Goal: Information Seeking & Learning: Learn about a topic

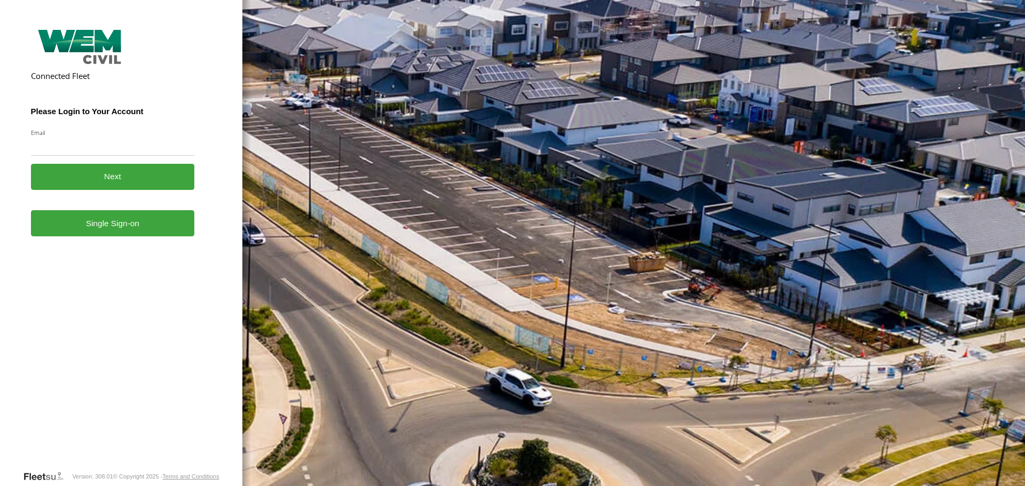
click at [116, 236] on link "Single Sign-on" at bounding box center [113, 223] width 164 height 26
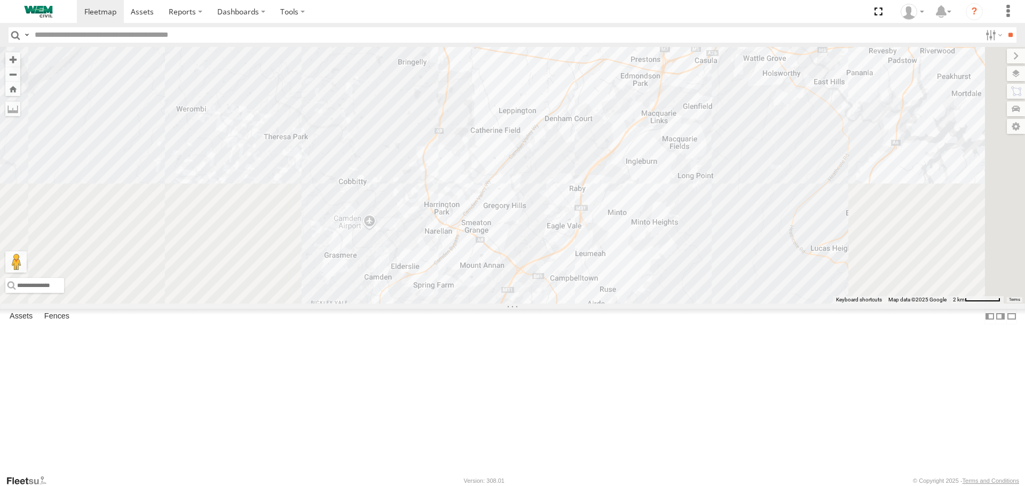
drag, startPoint x: 600, startPoint y: 323, endPoint x: 485, endPoint y: 76, distance: 272.3
click at [485, 76] on div "Truck-FRO52R Truck-BD80MD" at bounding box center [512, 175] width 1025 height 256
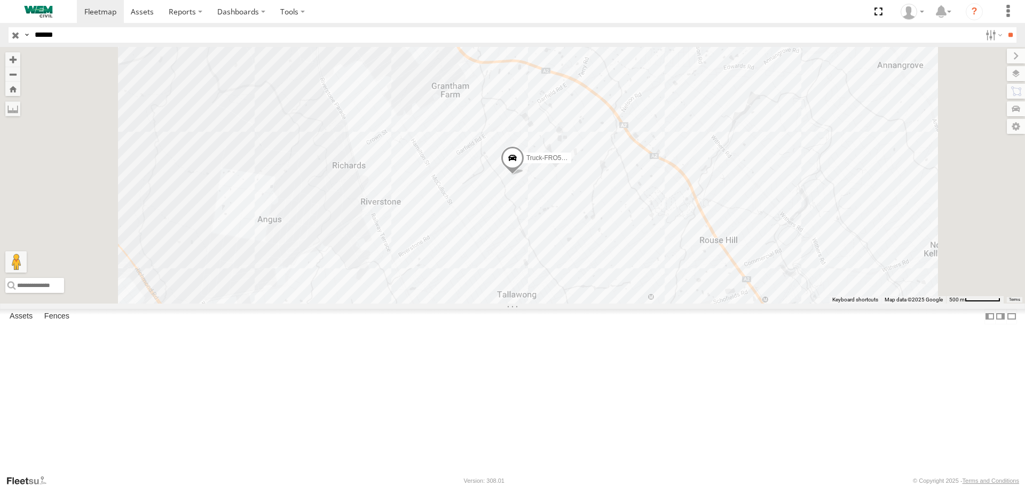
click at [0, 0] on span at bounding box center [0, 0] width 0 height 0
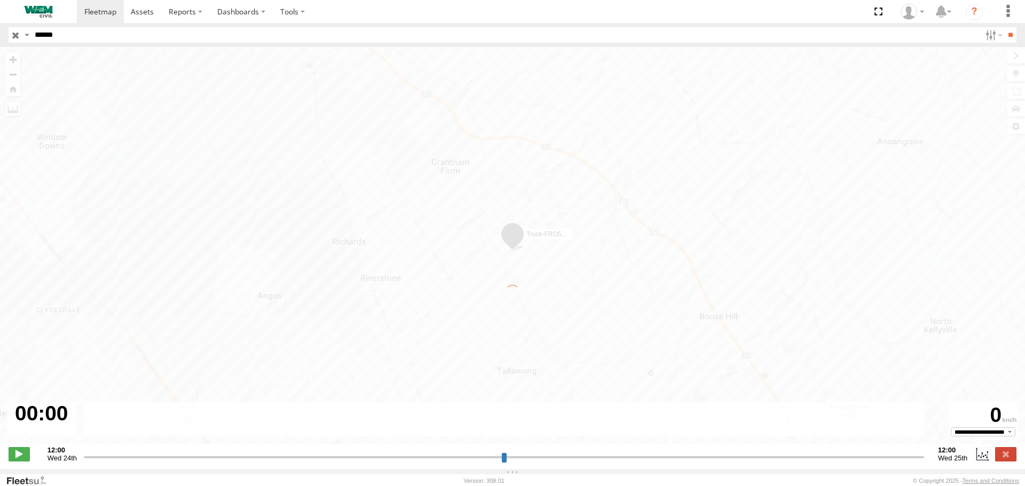
type input "**********"
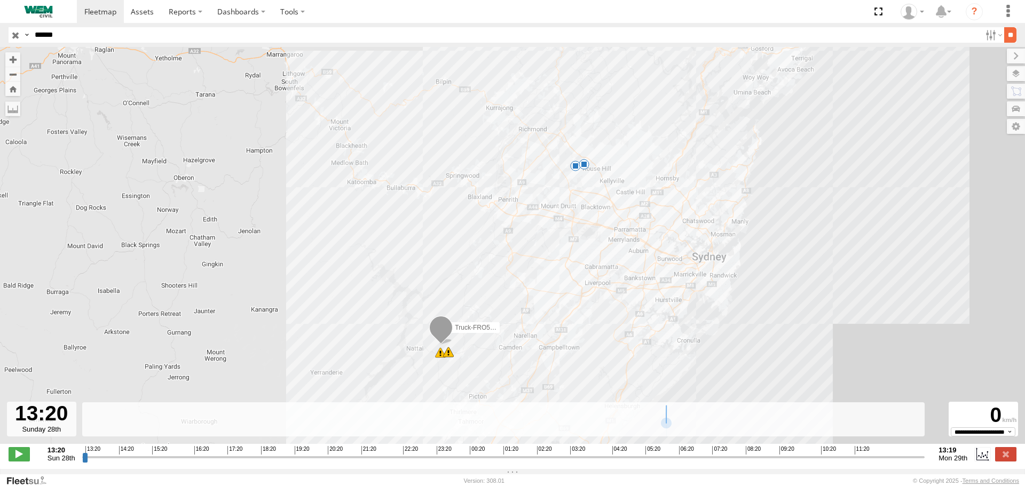
click at [1009, 33] on input "**" at bounding box center [1010, 34] width 12 height 15
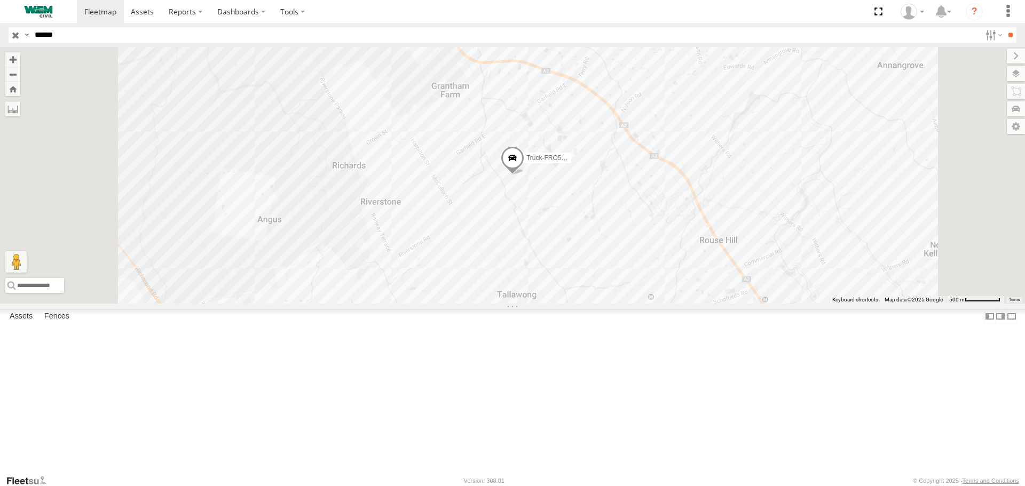
click at [0, 0] on link at bounding box center [0, 0] width 0 height 0
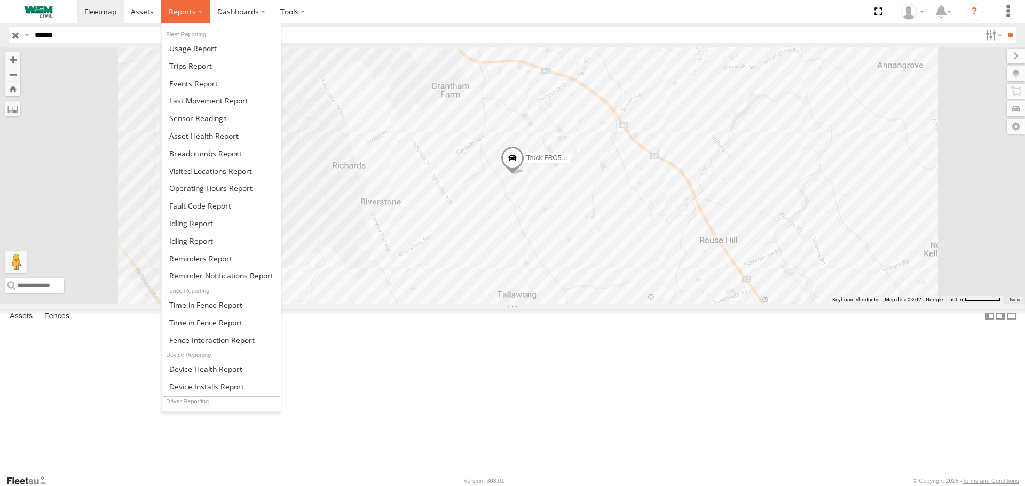
click at [179, 18] on label at bounding box center [185, 11] width 49 height 23
click at [187, 154] on span at bounding box center [205, 153] width 73 height 10
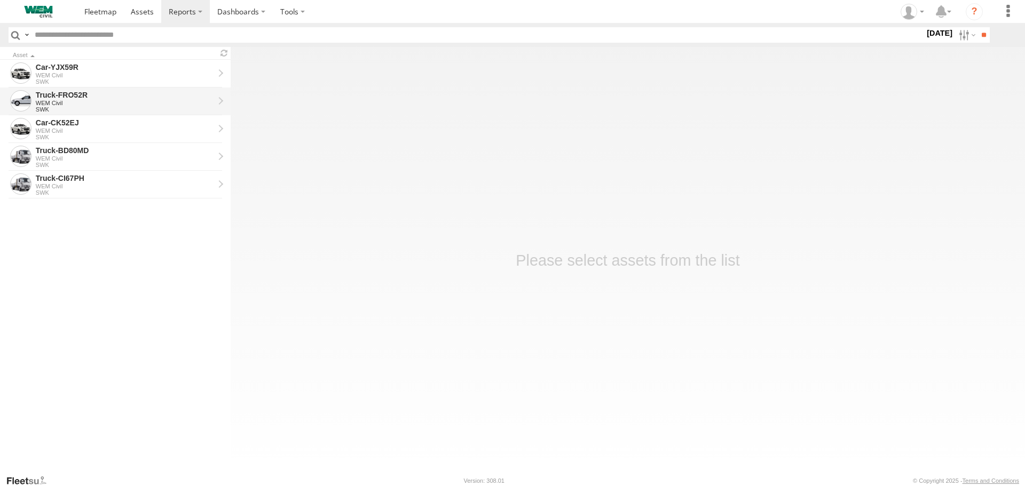
click at [61, 96] on div "Truck-FRO52R" at bounding box center [125, 95] width 178 height 10
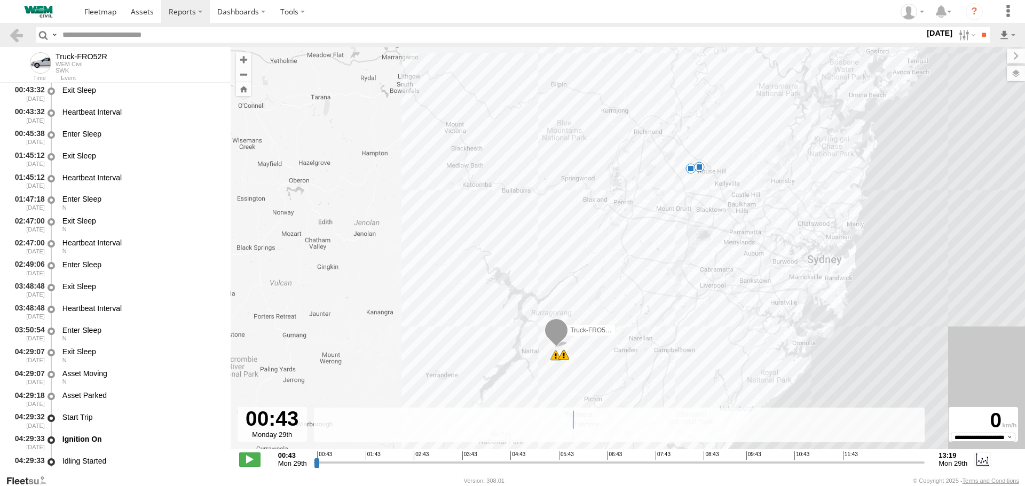
click at [943, 32] on label "29 Sep 25" at bounding box center [940, 33] width 30 height 12
click at [0, 0] on label at bounding box center [0, 0] width 0 height 0
click at [978, 36] on input "**" at bounding box center [984, 34] width 12 height 15
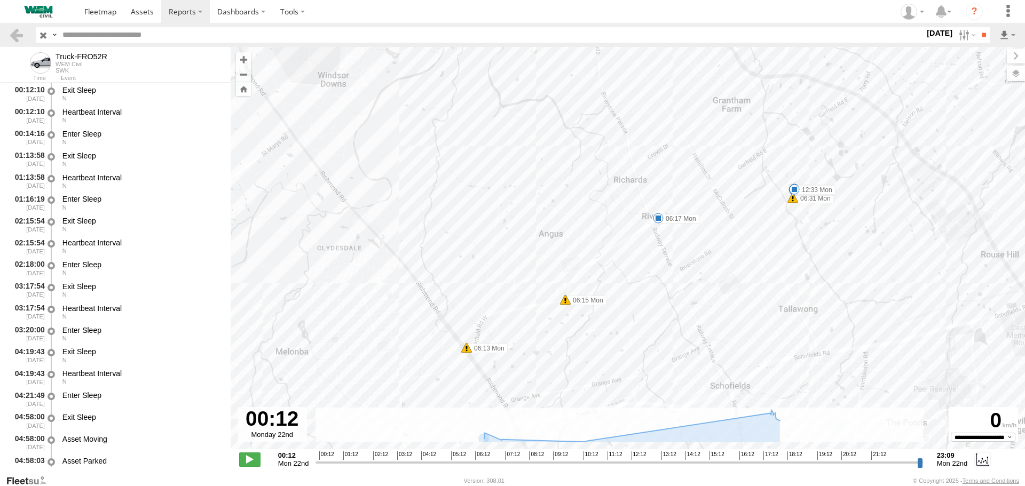
drag, startPoint x: 737, startPoint y: 114, endPoint x: 538, endPoint y: 247, distance: 239.9
click at [538, 247] on div "Truck-FRO52R 06:06 Mon 06:13 Mon 06:15 Mon 06:31 Mon 16:28 Mon 17:09 Mon 17:54 …" at bounding box center [628, 254] width 794 height 414
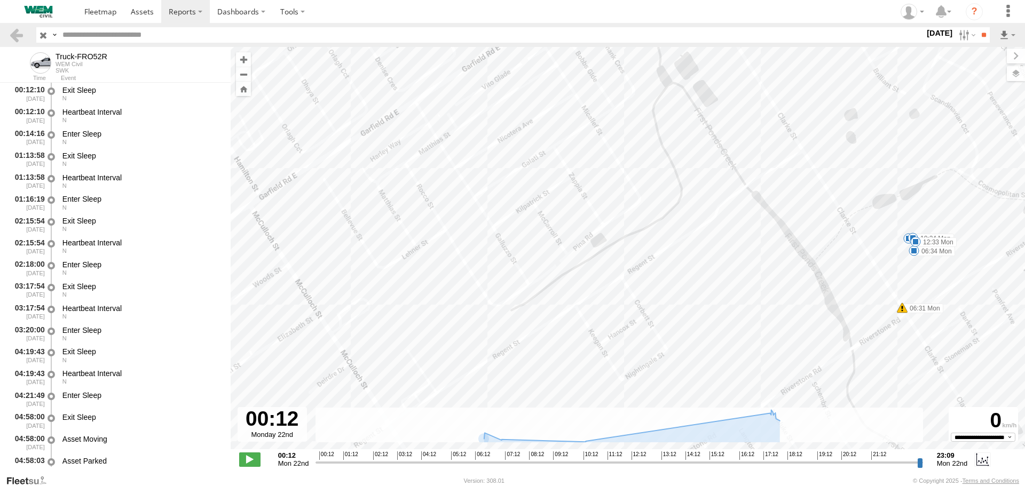
drag, startPoint x: 845, startPoint y: 207, endPoint x: 838, endPoint y: 235, distance: 29.0
click at [840, 238] on div "Truck-FRO52R 06:06 Mon 06:13 Mon 06:15 Mon 06:31 Mon 16:28 Mon 17:09 Mon 17:54 …" at bounding box center [628, 254] width 794 height 414
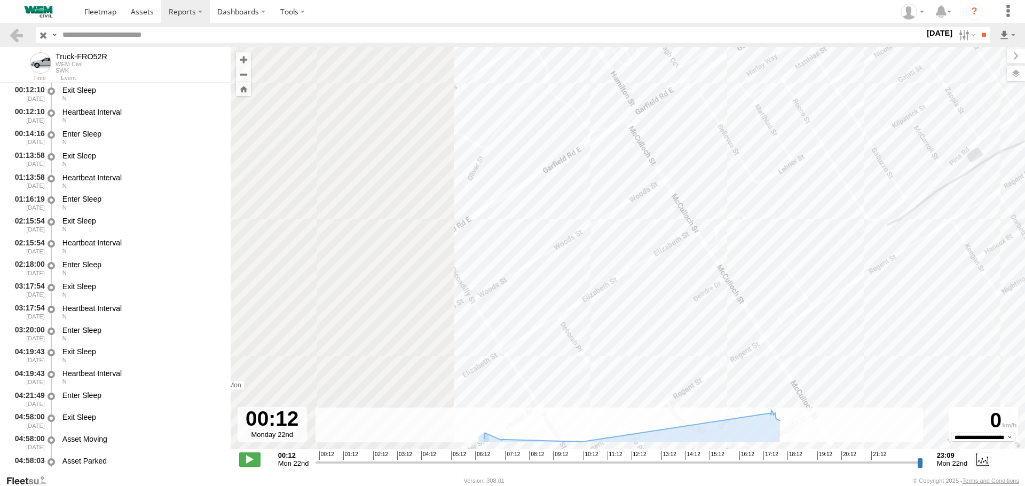
drag, startPoint x: 474, startPoint y: 272, endPoint x: 772, endPoint y: 207, distance: 305.4
click at [776, 206] on div "Truck-FRO52R 06:06 Mon 06:13 Mon 06:15 Mon 06:31 Mon 16:28 Mon 17:09 Mon 17:54 …" at bounding box center [628, 254] width 794 height 414
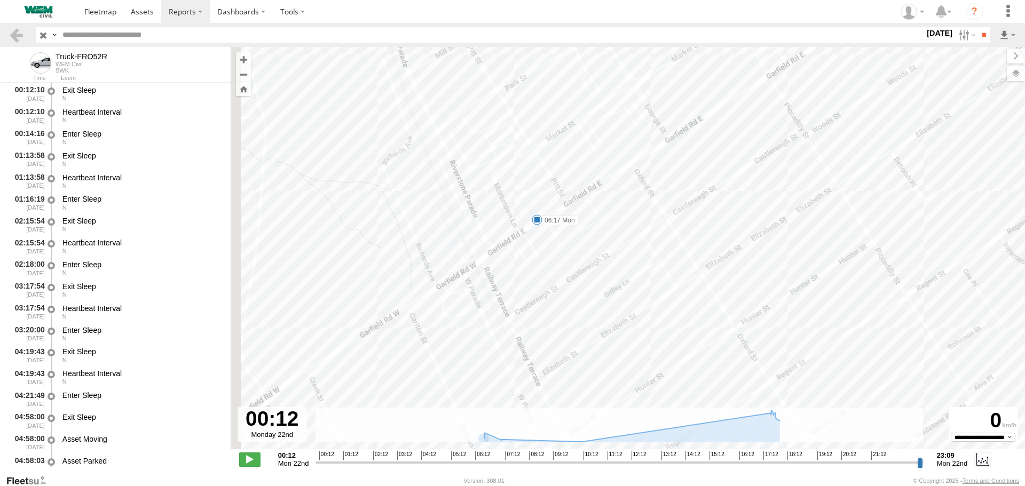
drag, startPoint x: 631, startPoint y: 277, endPoint x: 790, endPoint y: 144, distance: 207.7
click at [790, 144] on div "Truck-FRO52R 06:06 Mon 06:13 Mon 06:15 Mon 06:31 Mon 16:28 Mon 17:09 Mon 17:54 …" at bounding box center [628, 254] width 794 height 414
drag, startPoint x: 457, startPoint y: 318, endPoint x: 494, endPoint y: 156, distance: 166.6
click at [494, 156] on div "Truck-FRO52R 06:06 Mon 06:13 Mon 06:15 Mon 06:31 Mon 16:28 Mon 17:09 Mon 17:54 …" at bounding box center [628, 254] width 794 height 414
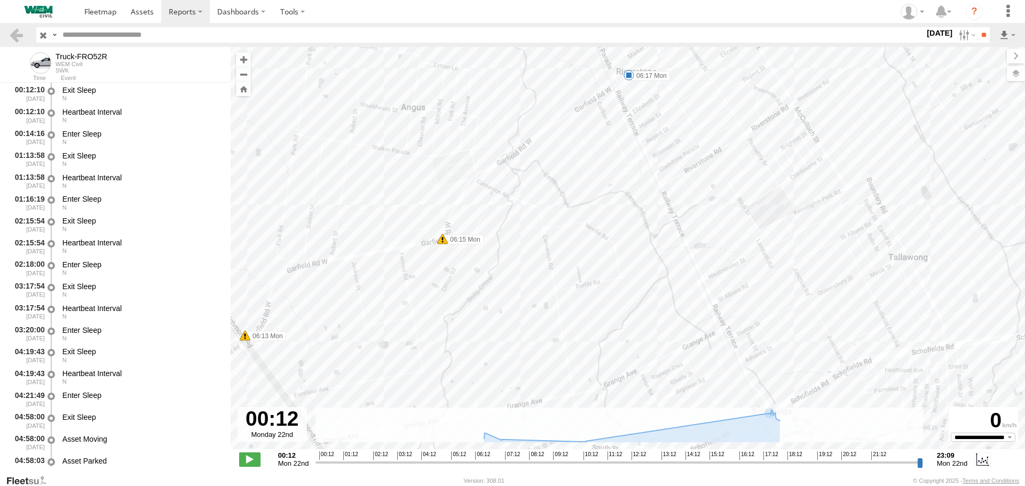
click at [710, 452] on span "15:12" at bounding box center [717, 456] width 15 height 9
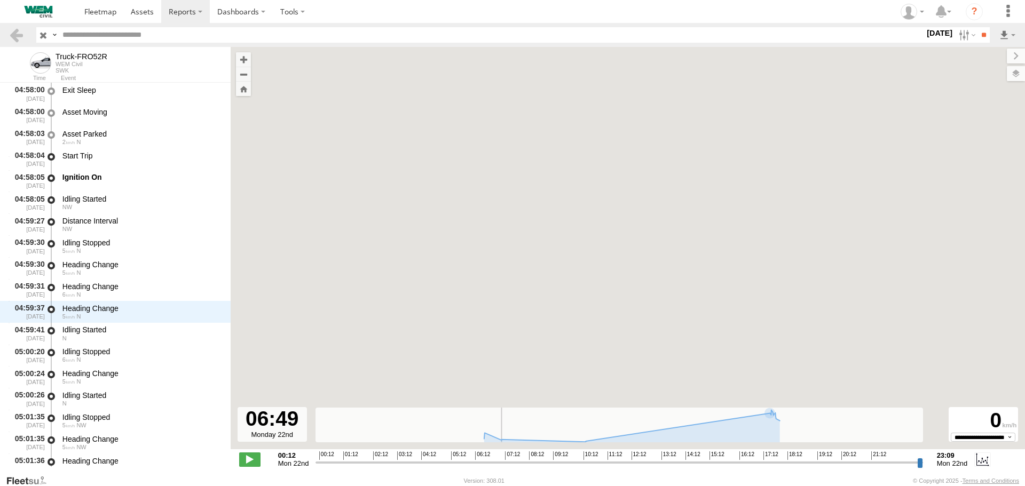
scroll to position [545, 0]
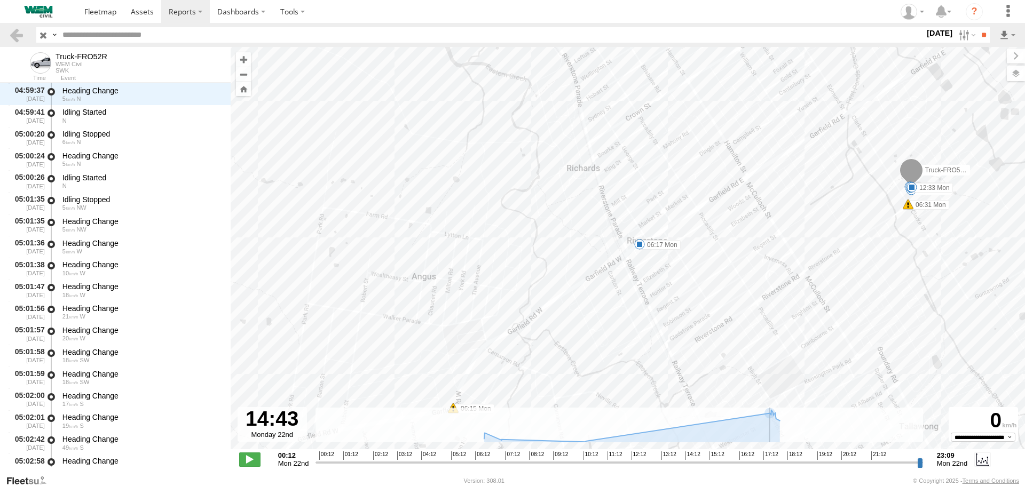
drag, startPoint x: 318, startPoint y: 461, endPoint x: 699, endPoint y: 451, distance: 380.8
click at [699, 458] on input "range" at bounding box center [619, 463] width 607 height 10
click at [254, 459] on span at bounding box center [249, 460] width 21 height 14
click at [711, 459] on input "range" at bounding box center [619, 463] width 607 height 10
click at [726, 459] on input "range" at bounding box center [619, 463] width 607 height 10
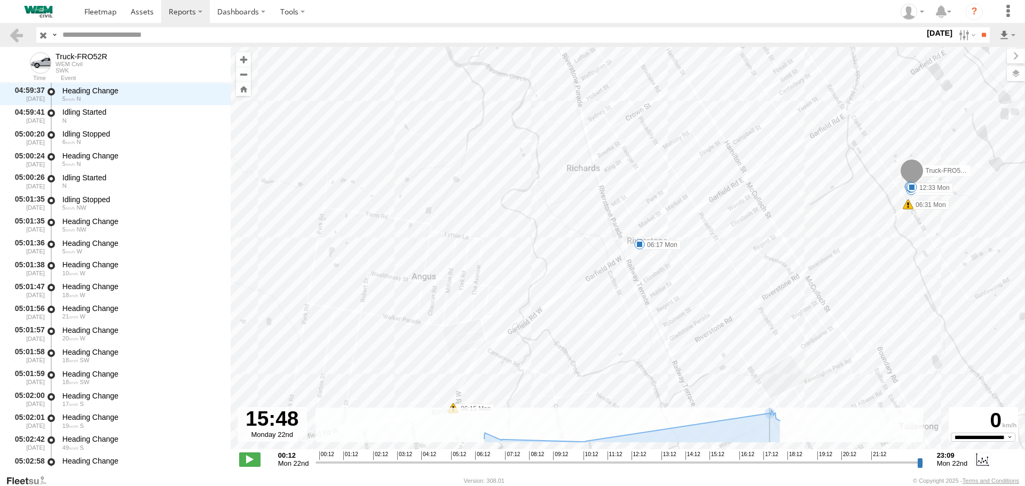
click at [739, 460] on input "range" at bounding box center [619, 463] width 607 height 10
click at [721, 461] on input "range" at bounding box center [619, 463] width 607 height 10
click at [730, 462] on input "range" at bounding box center [619, 463] width 607 height 10
click at [249, 461] on span at bounding box center [249, 460] width 21 height 14
click at [936, 34] on label "22 Sep 25" at bounding box center [940, 33] width 30 height 12
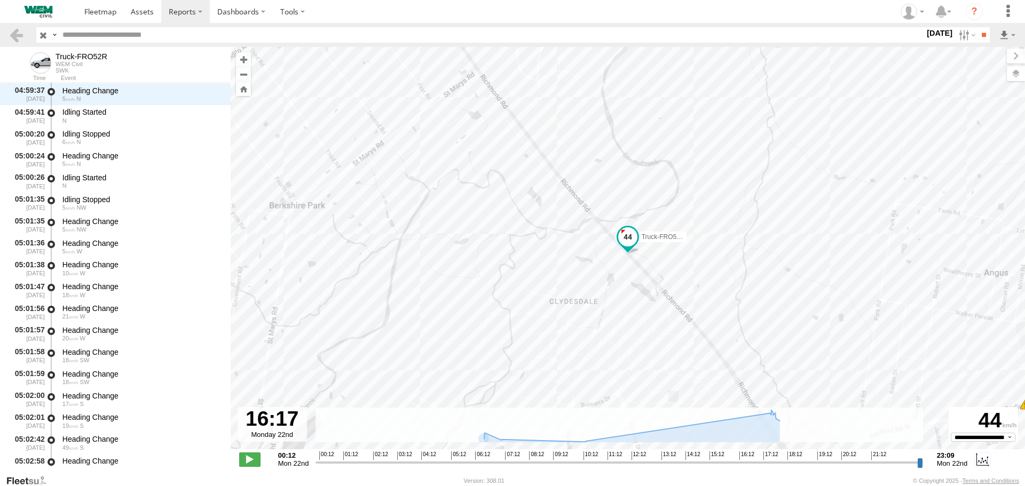
click at [0, 0] on label at bounding box center [0, 0] width 0 height 0
click at [980, 35] on input "**" at bounding box center [984, 34] width 12 height 15
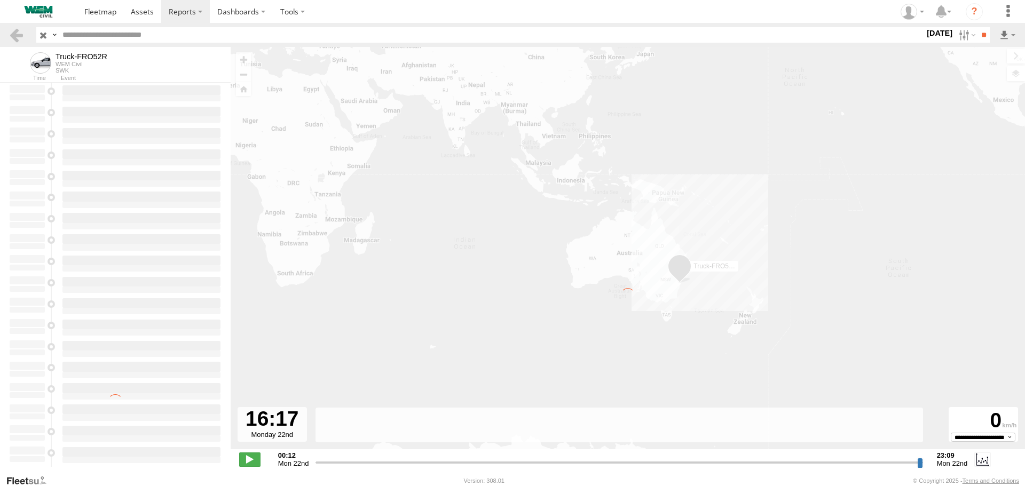
type input "**********"
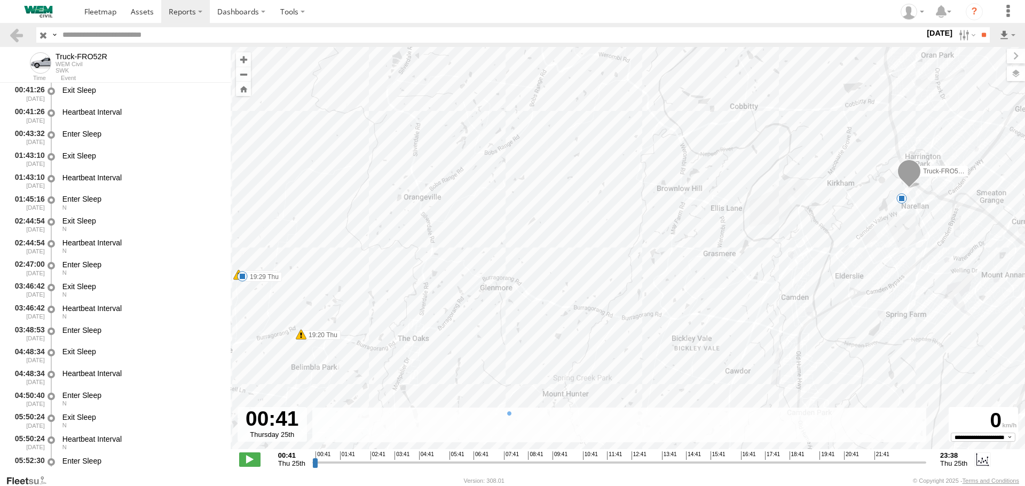
drag, startPoint x: 627, startPoint y: 206, endPoint x: 573, endPoint y: 221, distance: 56.5
click at [573, 221] on div "Truck-FRO52R 19:20 Thu 19:24 Thu 8 19:29 Thu" at bounding box center [628, 254] width 794 height 414
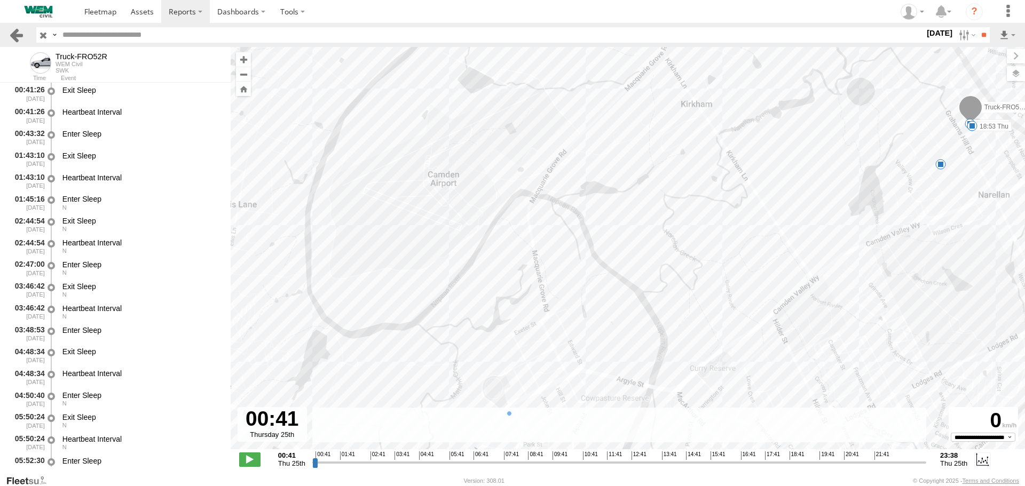
click at [15, 34] on link at bounding box center [16, 34] width 15 height 15
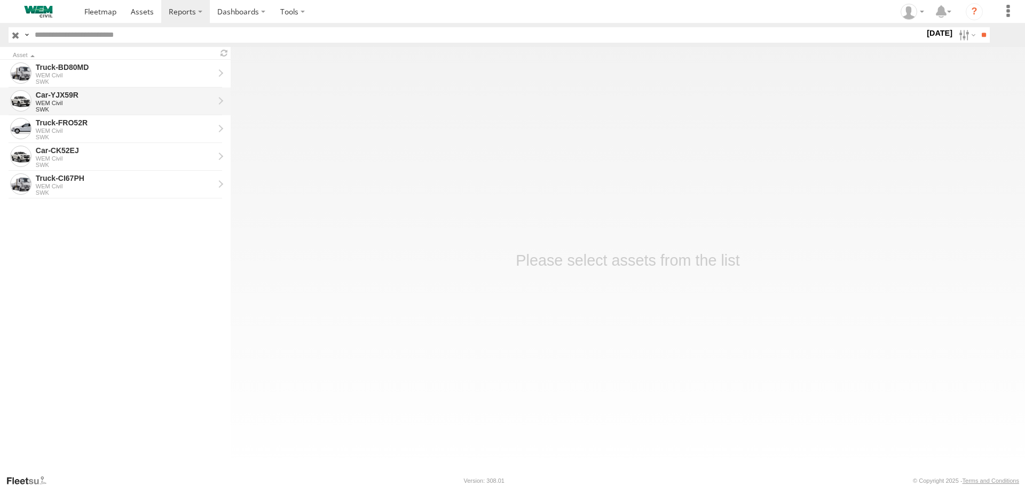
click at [50, 102] on div "WEM Civil" at bounding box center [125, 103] width 178 height 6
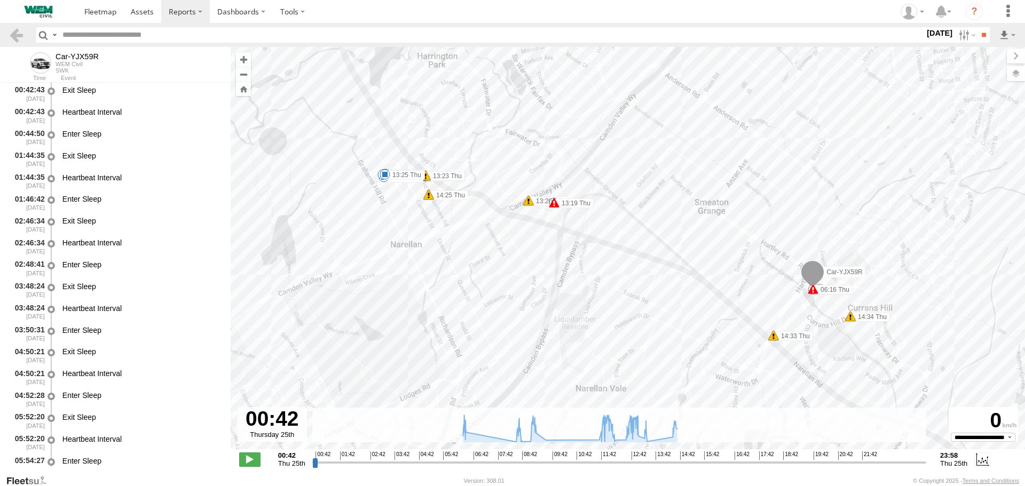
drag, startPoint x: 615, startPoint y: 167, endPoint x: 626, endPoint y: 314, distance: 147.7
click at [626, 314] on div "Car-YJX59R 12:11 Thu 06:26 Thu 08:35 Thu 09:11 Thu 09:31 Thu 13:07 Thu 13:25 Th…" at bounding box center [628, 254] width 794 height 414
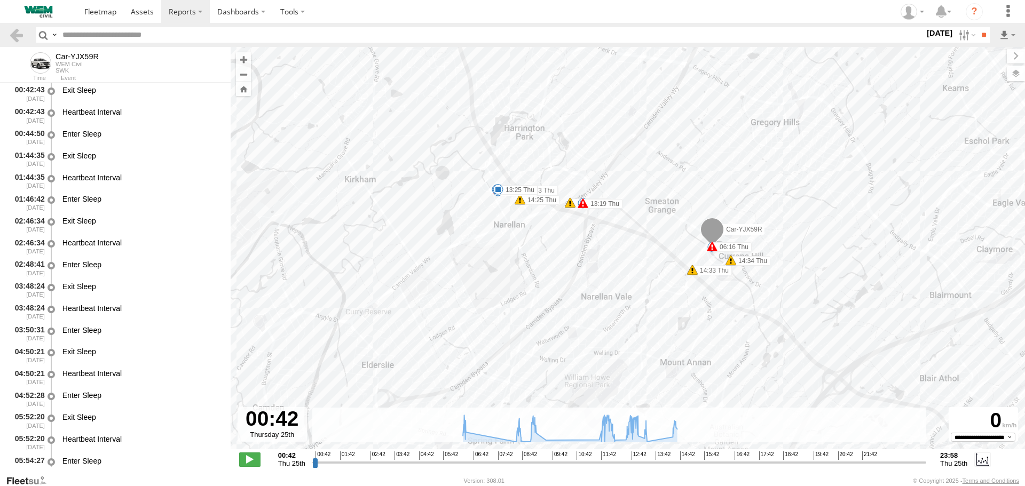
click at [936, 34] on label "[DATE]" at bounding box center [940, 33] width 30 height 12
click at [0, 0] on label at bounding box center [0, 0] width 0 height 0
click at [978, 32] on input "**" at bounding box center [984, 34] width 12 height 15
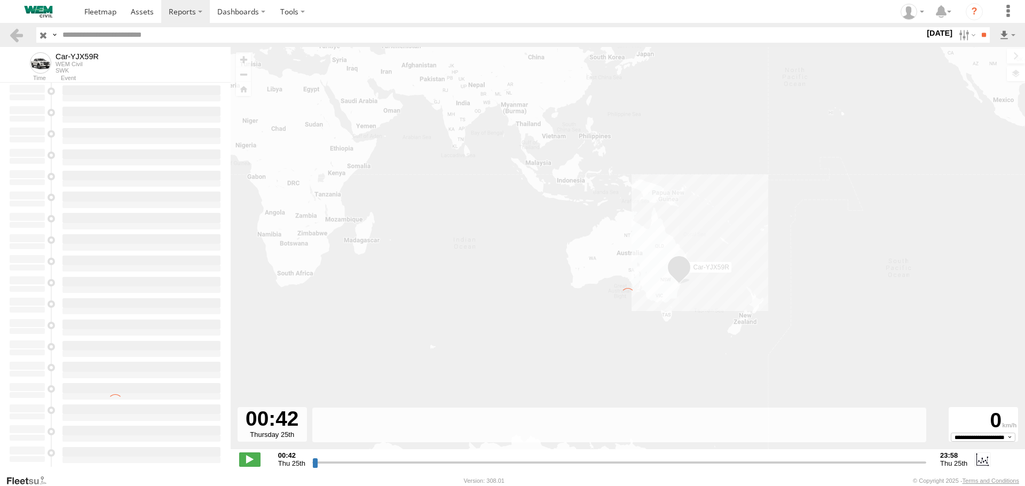
type input "**********"
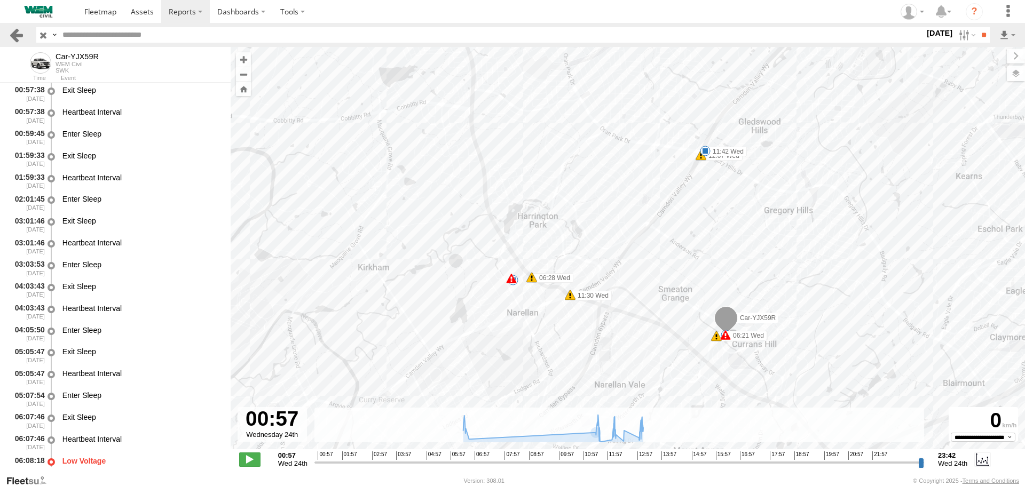
click at [17, 31] on link at bounding box center [16, 34] width 15 height 15
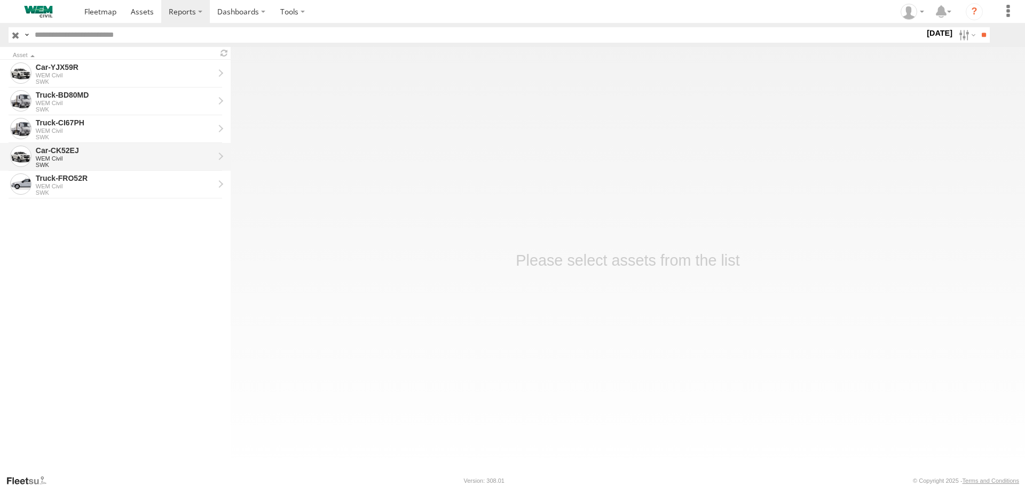
click at [66, 158] on div "WEM Civil" at bounding box center [125, 158] width 178 height 6
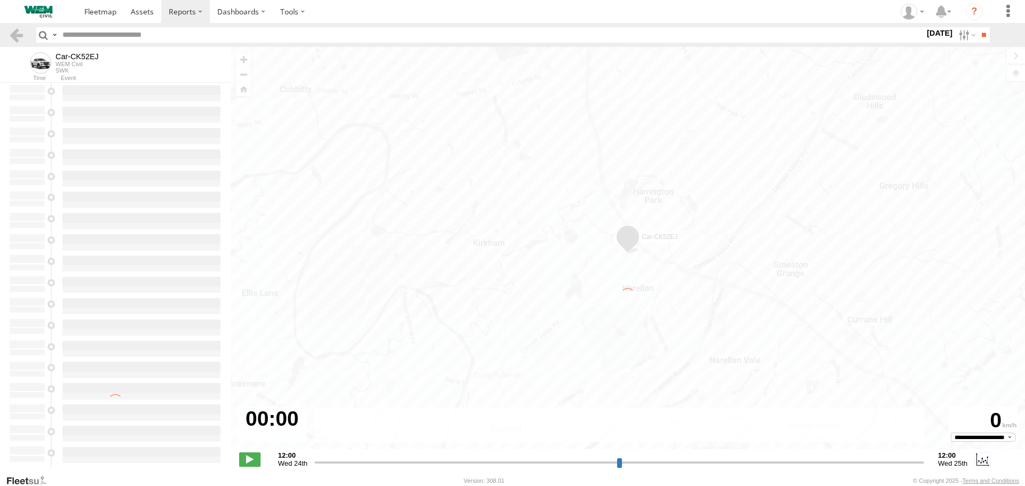
click at [930, 32] on label "[DATE]" at bounding box center [940, 33] width 30 height 12
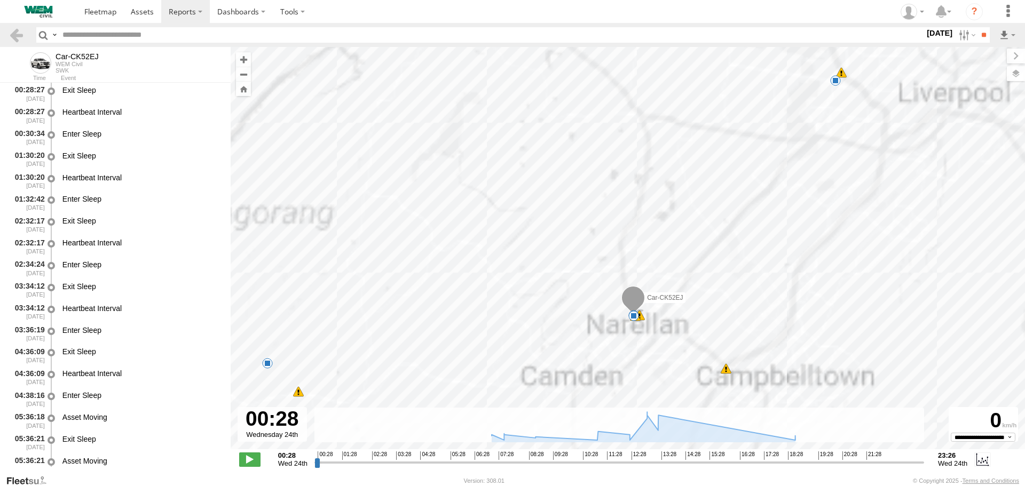
click at [0, 0] on label at bounding box center [0, 0] width 0 height 0
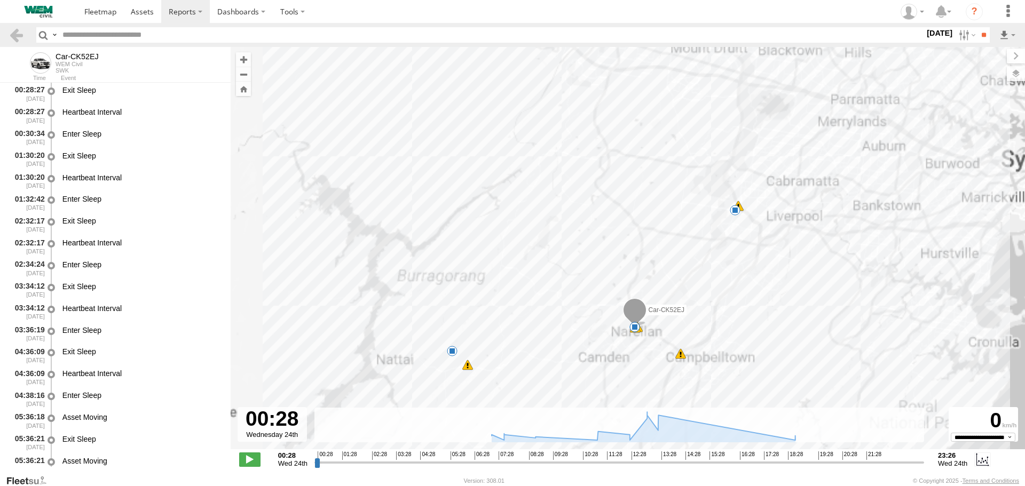
click at [0, 0] on label at bounding box center [0, 0] width 0 height 0
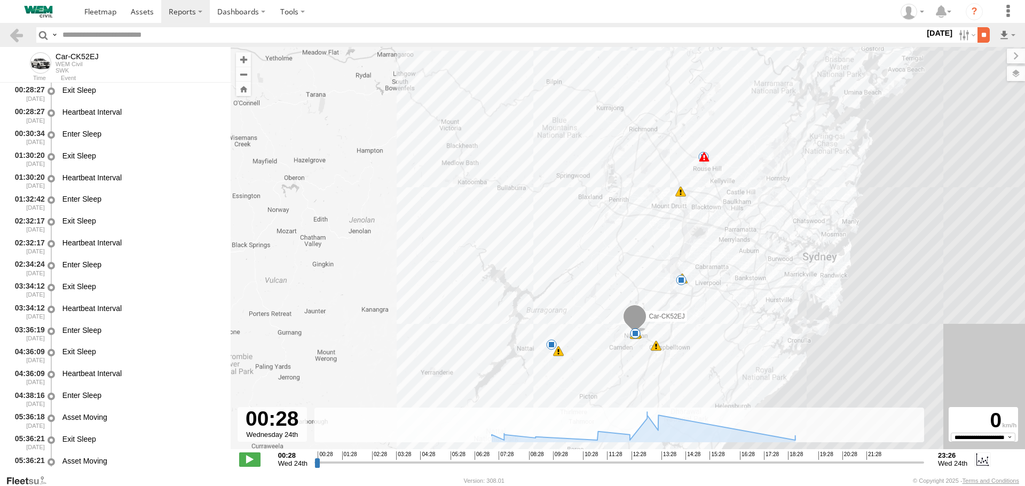
click at [980, 34] on input "**" at bounding box center [984, 34] width 12 height 15
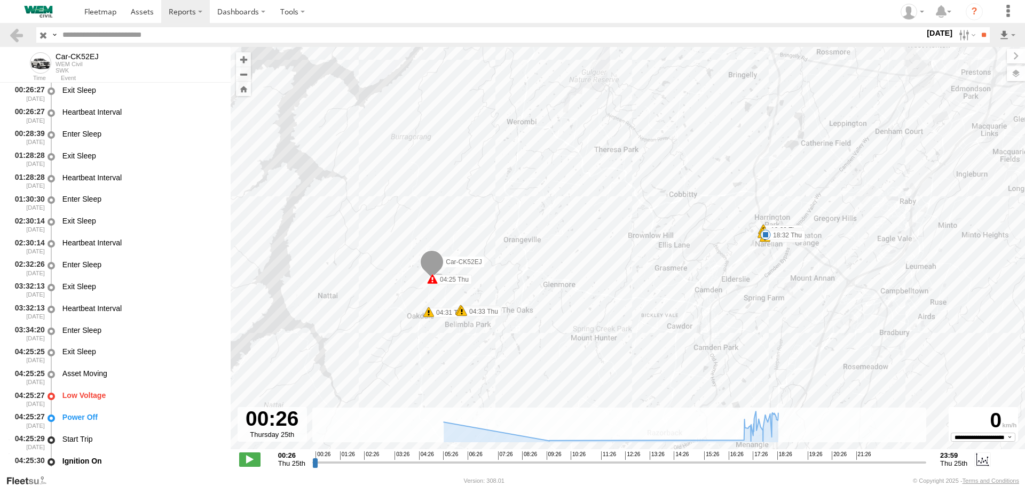
drag, startPoint x: 585, startPoint y: 255, endPoint x: 618, endPoint y: 133, distance: 126.2
click at [619, 132] on div "Car-CK52EJ 04:25 Thu 04:31 Thu 04:33 Thu 04:33 Thu 04:52 Thu 04:59 Thu 04:59 Th…" at bounding box center [628, 254] width 794 height 414
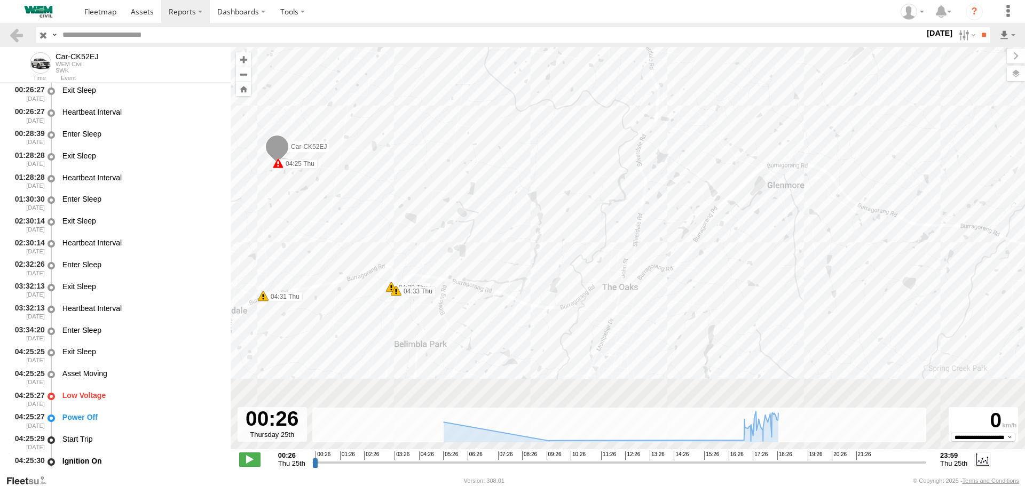
drag, startPoint x: 494, startPoint y: 261, endPoint x: 492, endPoint y: 151, distance: 110.0
click at [492, 151] on div "Car-CK52EJ 04:25 Thu 04:31 Thu 04:33 Thu 04:33 Thu 04:52 Thu 04:59 Thu 04:59 Th…" at bounding box center [628, 254] width 794 height 414
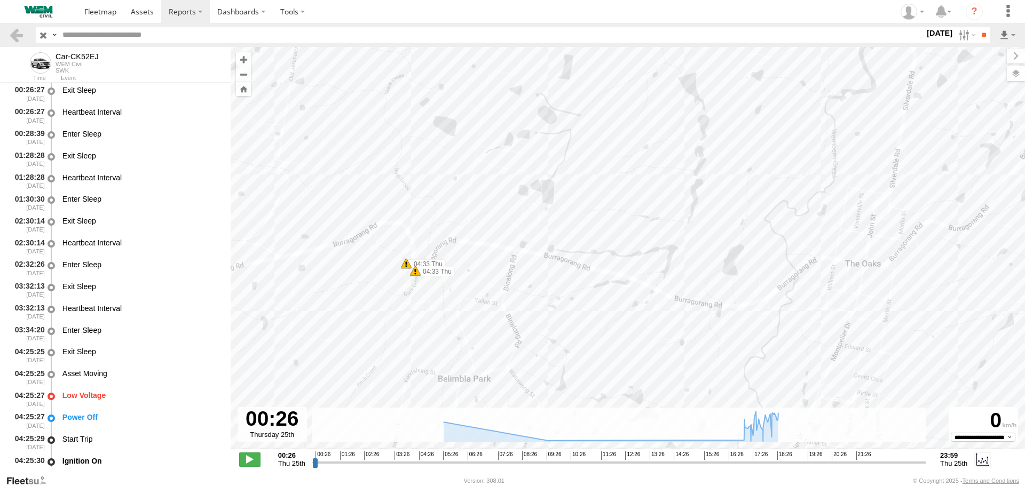
drag, startPoint x: 413, startPoint y: 254, endPoint x: 507, endPoint y: 161, distance: 131.4
click at [507, 161] on div "Car-CK52EJ 04:25 Thu 04:31 Thu 04:33 Thu 04:33 Thu 04:52 Thu 04:59 Thu 04:59 Th…" at bounding box center [628, 254] width 794 height 414
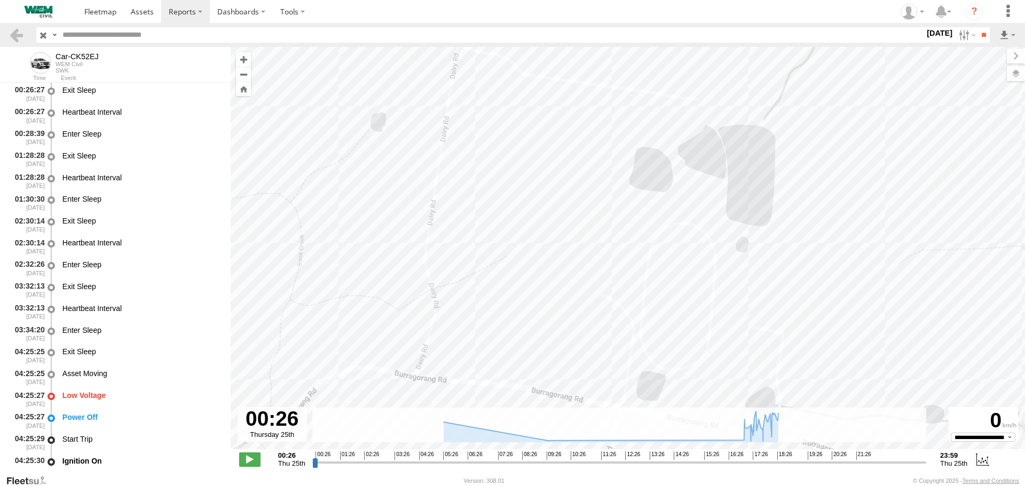
drag, startPoint x: 684, startPoint y: 176, endPoint x: 512, endPoint y: 206, distance: 175.1
click at [512, 206] on div "Car-CK52EJ 04:25 Thu 04:31 Thu 04:33 Thu 04:33 Thu 04:52 Thu 04:59 Thu 04:59 Th…" at bounding box center [628, 254] width 794 height 414
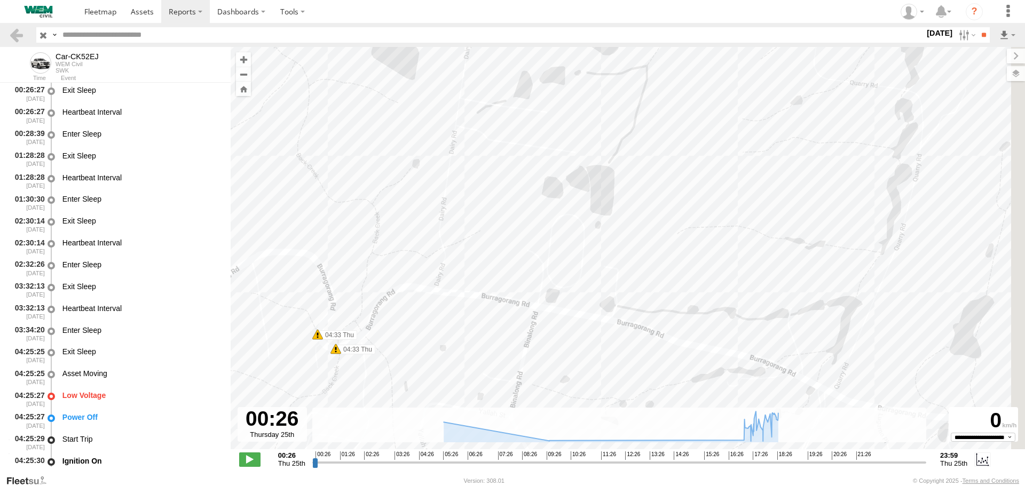
drag, startPoint x: 792, startPoint y: 205, endPoint x: 611, endPoint y: 194, distance: 181.9
click at [622, 196] on div "Car-CK52EJ 04:25 Thu 04:31 Thu 04:33 Thu 04:33 Thu 04:52 Thu 04:59 Thu 04:59 Th…" at bounding box center [628, 254] width 794 height 414
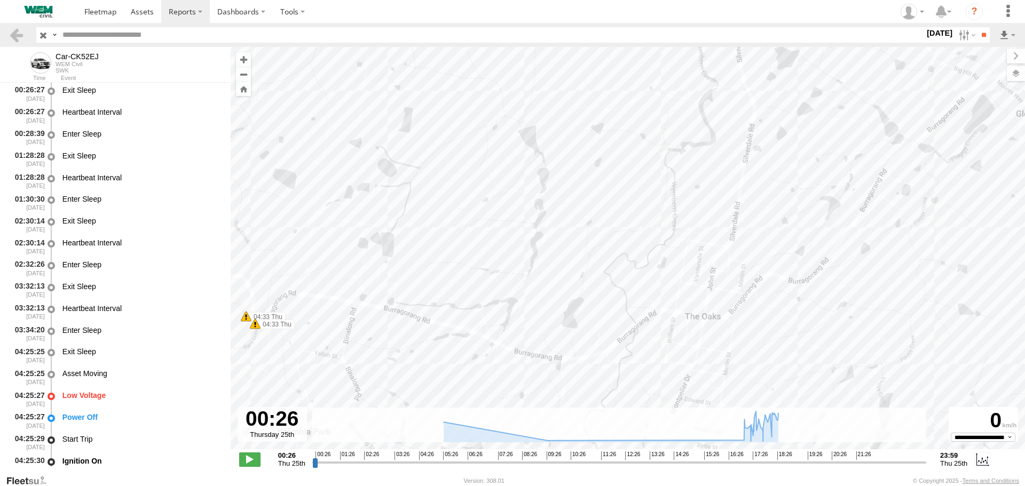
drag, startPoint x: 758, startPoint y: 176, endPoint x: 610, endPoint y: 274, distance: 177.7
click at [611, 274] on div "Car-CK52EJ 04:25 Thu 04:31 Thu 04:33 Thu 04:33 Thu 04:52 Thu 04:59 Thu 04:59 Th…" at bounding box center [628, 254] width 794 height 414
drag, startPoint x: 788, startPoint y: 114, endPoint x: 531, endPoint y: 341, distance: 343.1
click at [532, 341] on div "Car-CK52EJ 04:25 Thu 04:31 Thu 04:33 Thu 04:33 Thu 04:52 Thu 04:59 Thu 04:59 Th…" at bounding box center [628, 254] width 794 height 414
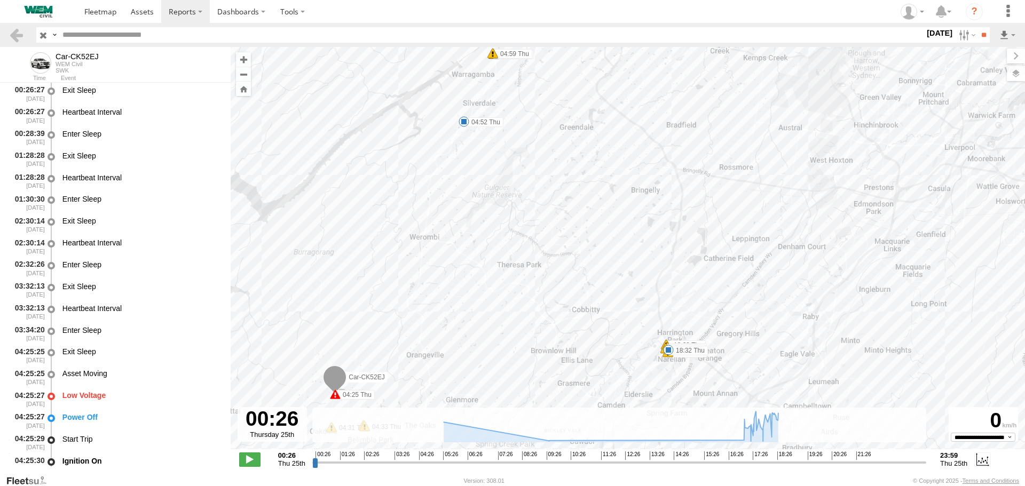
drag, startPoint x: 547, startPoint y: 141, endPoint x: 471, endPoint y: 342, distance: 214.8
click at [471, 342] on div "Car-CK52EJ 04:25 Thu 04:31 Thu 04:33 Thu 04:33 Thu 04:52 Thu 04:59 Thu 04:59 Th…" at bounding box center [628, 254] width 794 height 414
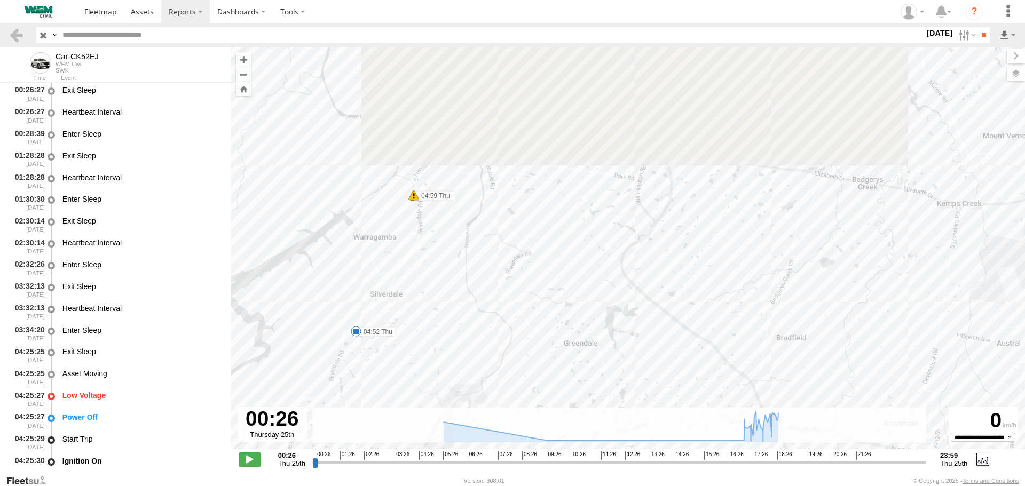
drag, startPoint x: 525, startPoint y: 132, endPoint x: 458, endPoint y: 355, distance: 232.6
click at [458, 355] on div "Car-CK52EJ 04:25 Thu 04:31 Thu 04:33 Thu 04:33 Thu 04:52 Thu 04:59 Thu 04:59 Th…" at bounding box center [628, 254] width 794 height 414
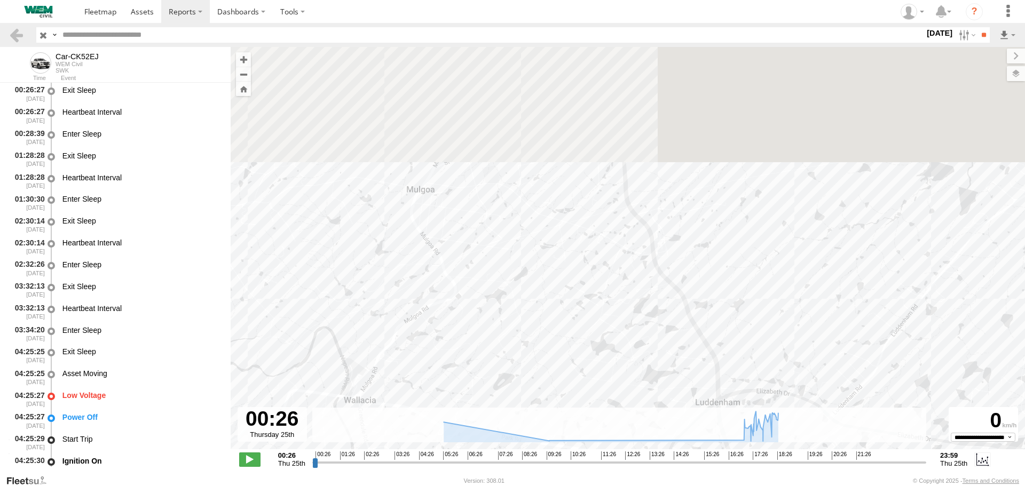
drag, startPoint x: 573, startPoint y: 169, endPoint x: 502, endPoint y: 437, distance: 277.8
click at [501, 440] on div "To navigate the map with touch gestures double-tap and hold your finger on the …" at bounding box center [628, 261] width 794 height 428
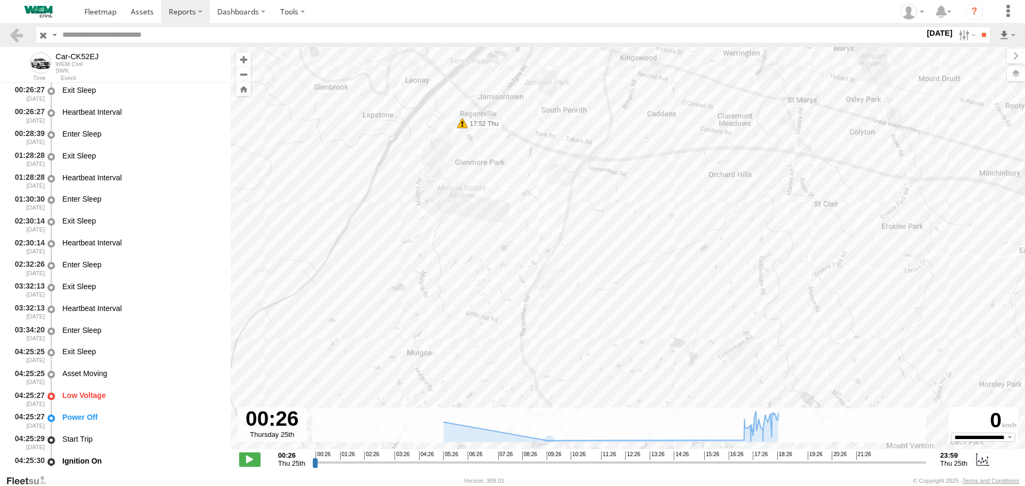
drag, startPoint x: 489, startPoint y: 321, endPoint x: 524, endPoint y: 166, distance: 159.8
click at [523, 171] on div "Car-CK52EJ 04:25 Thu 04:31 Thu 04:33 Thu 04:33 Thu 04:52 Thu 04:59 Thu 04:59 Th…" at bounding box center [628, 254] width 794 height 414
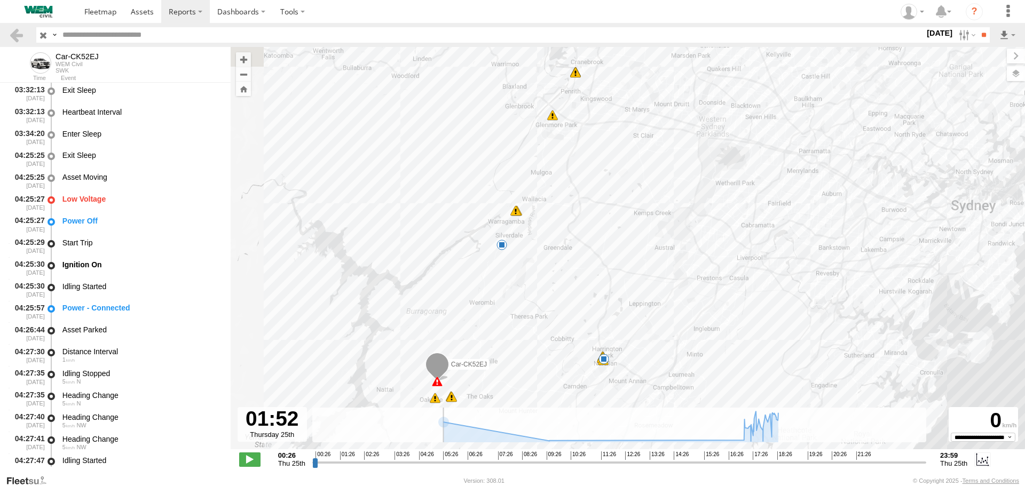
scroll to position [436, 0]
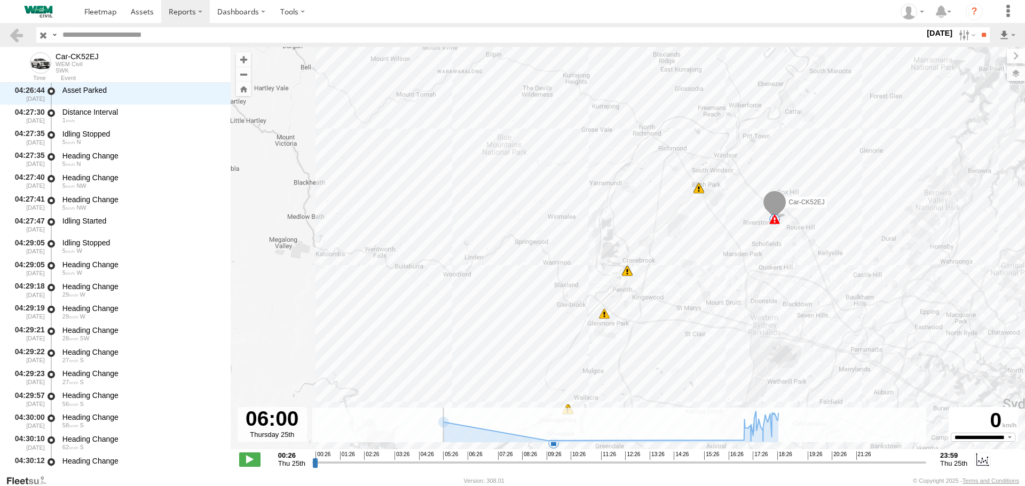
drag, startPoint x: 316, startPoint y: 462, endPoint x: 459, endPoint y: 469, distance: 143.3
click at [459, 468] on input "range" at bounding box center [619, 463] width 614 height 10
drag, startPoint x: 552, startPoint y: 445, endPoint x: 557, endPoint y: 446, distance: 5.6
click at [557, 446] on span at bounding box center [557, 444] width 11 height 11
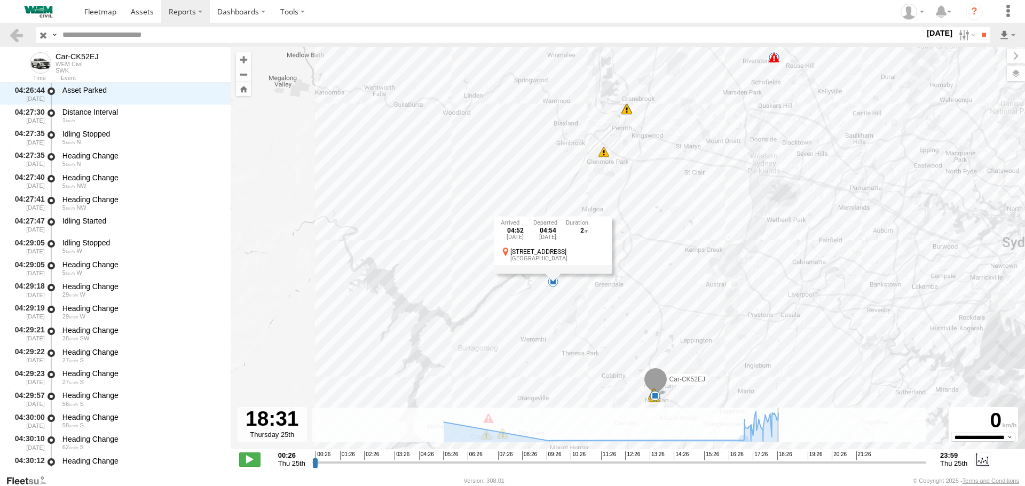
drag, startPoint x: 459, startPoint y: 462, endPoint x: 782, endPoint y: 455, distance: 323.1
click at [782, 458] on input "range" at bounding box center [619, 463] width 614 height 10
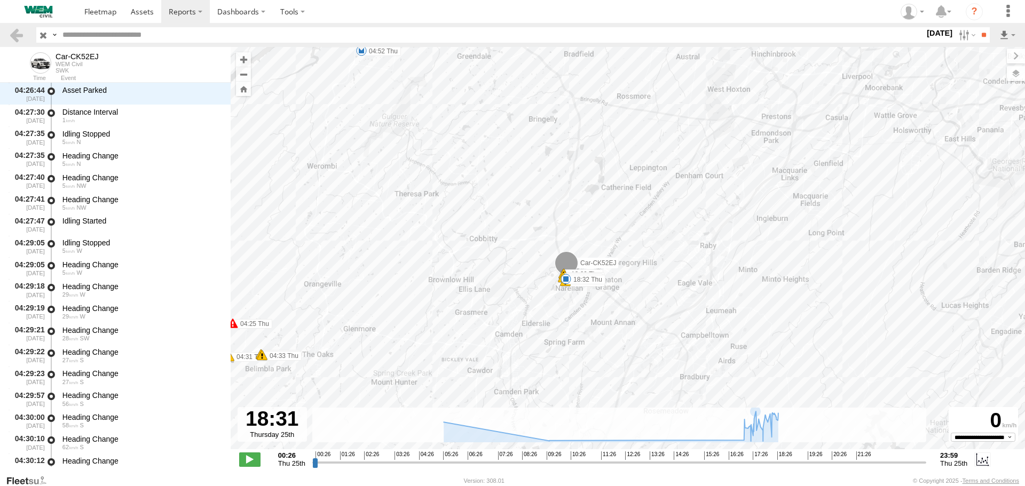
drag, startPoint x: 734, startPoint y: 335, endPoint x: 692, endPoint y: 164, distance: 176.4
click at [709, 141] on div "Car-CK52EJ 04:25 Thu 04:31 Thu 04:33 Thu 04:33 Thu 04:52 Thu 04:59 Thu 04:59 Th…" at bounding box center [628, 254] width 794 height 414
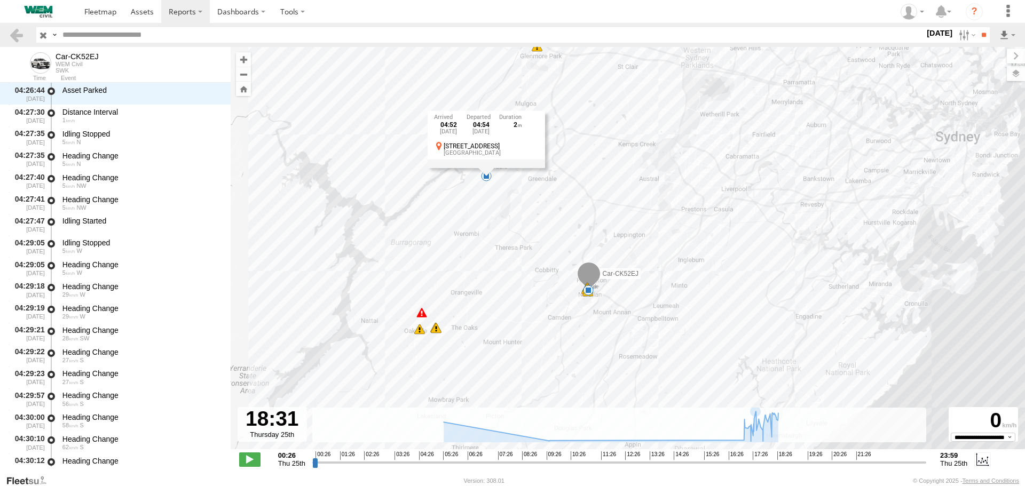
drag, startPoint x: 607, startPoint y: 244, endPoint x: 614, endPoint y: 308, distance: 64.4
click at [614, 308] on div "Car-CK52EJ 04:25 Thu 04:31 Thu 04:33 Thu 04:33 Thu 04:52 Thu 04:59 Thu 04:59 Th…" at bounding box center [628, 254] width 794 height 414
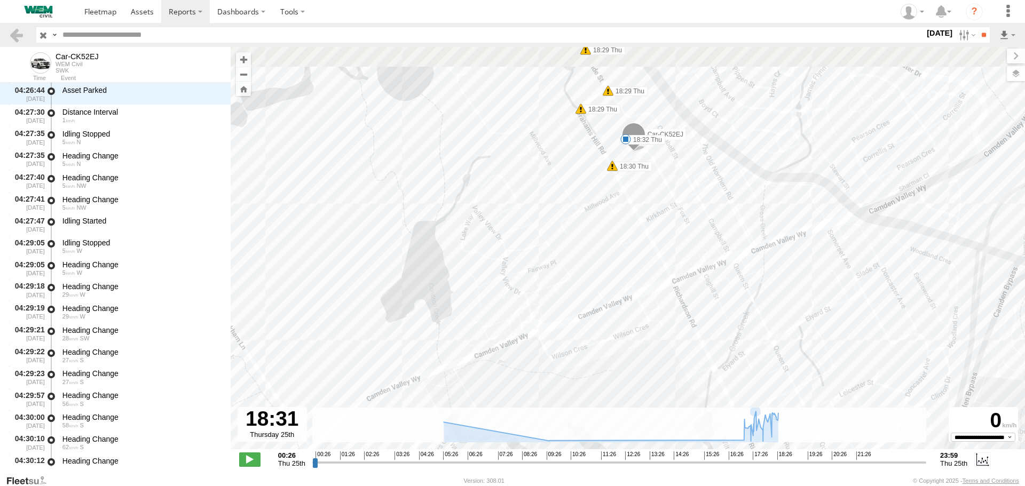
drag, startPoint x: 556, startPoint y: 219, endPoint x: 577, endPoint y: 326, distance: 108.2
click at [593, 352] on div "Car-CK52EJ 04:25 Thu 04:31 Thu 04:33 Thu 04:33 Thu 04:52 Thu 04:59 Thu 04:59 Th…" at bounding box center [628, 254] width 794 height 414
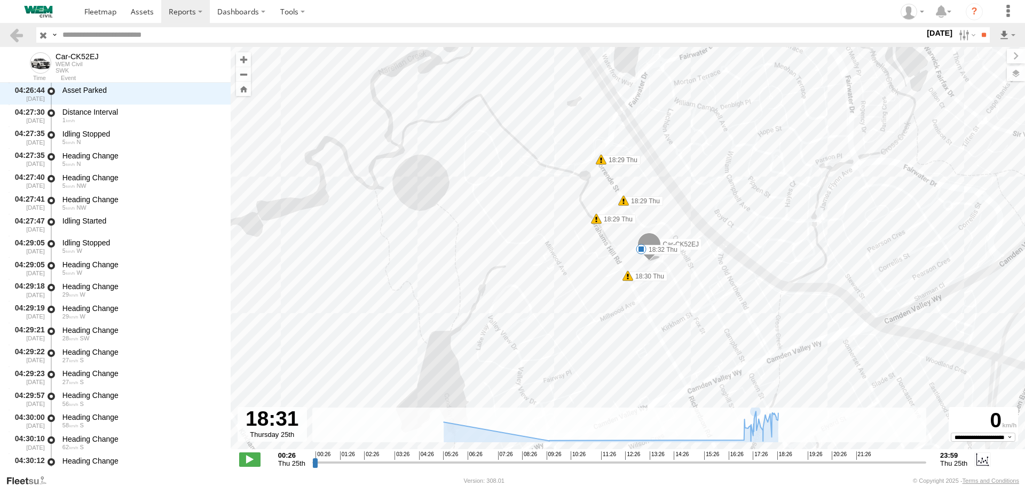
drag, startPoint x: 536, startPoint y: 213, endPoint x: 551, endPoint y: 273, distance: 62.7
click at [551, 273] on div "Car-CK52EJ 04:25 Thu 04:31 Thu 04:33 Thu 04:33 Thu 04:52 Thu 04:59 Thu 04:59 Th…" at bounding box center [628, 254] width 794 height 414
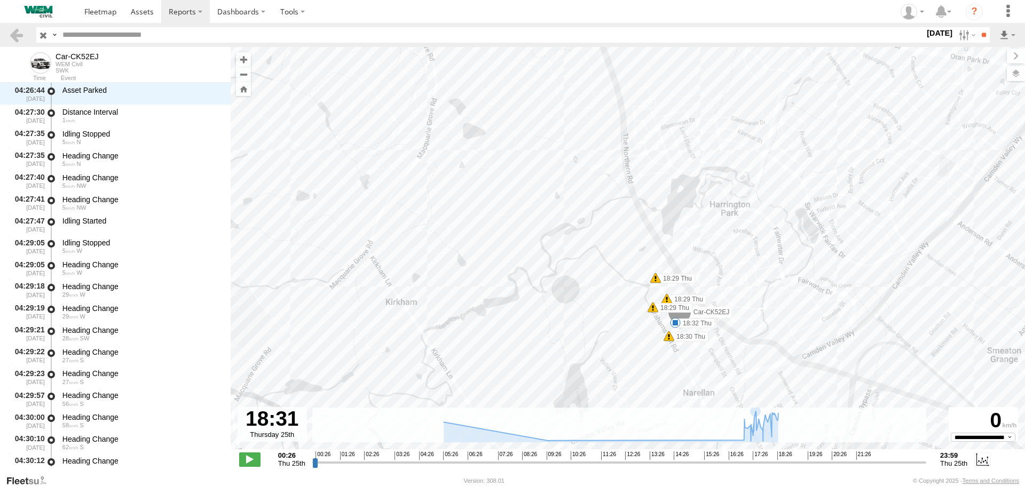
drag, startPoint x: 578, startPoint y: 210, endPoint x: 584, endPoint y: 279, distance: 69.1
click at [583, 277] on div "Car-CK52EJ 04:25 Thu 04:31 Thu 04:33 Thu 04:33 Thu 04:52 Thu 04:59 Thu 04:59 Th…" at bounding box center [628, 254] width 794 height 414
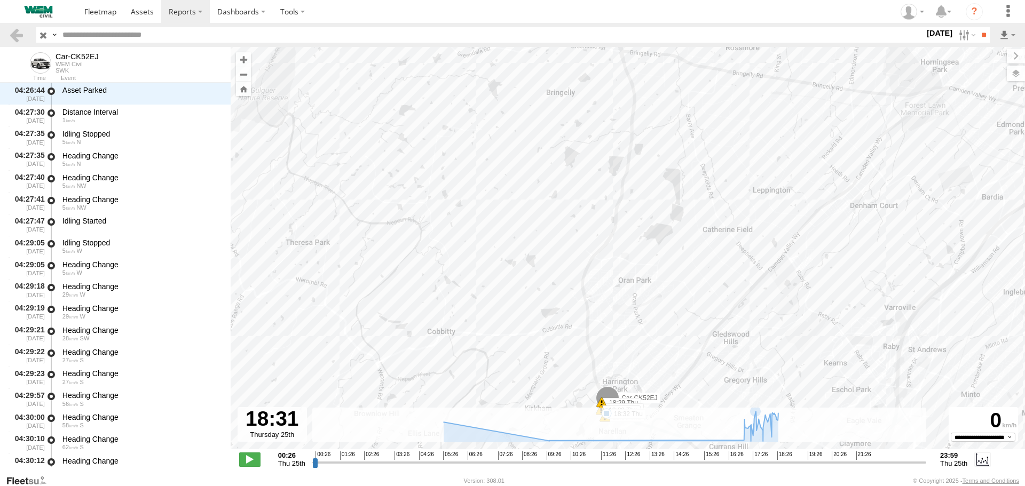
drag, startPoint x: 641, startPoint y: 139, endPoint x: 647, endPoint y: 242, distance: 103.2
click at [647, 242] on div "Car-CK52EJ 04:25 Thu 04:31 Thu 04:33 Thu 04:33 Thu 04:52 Thu 04:59 Thu 04:59 Th…" at bounding box center [628, 254] width 794 height 414
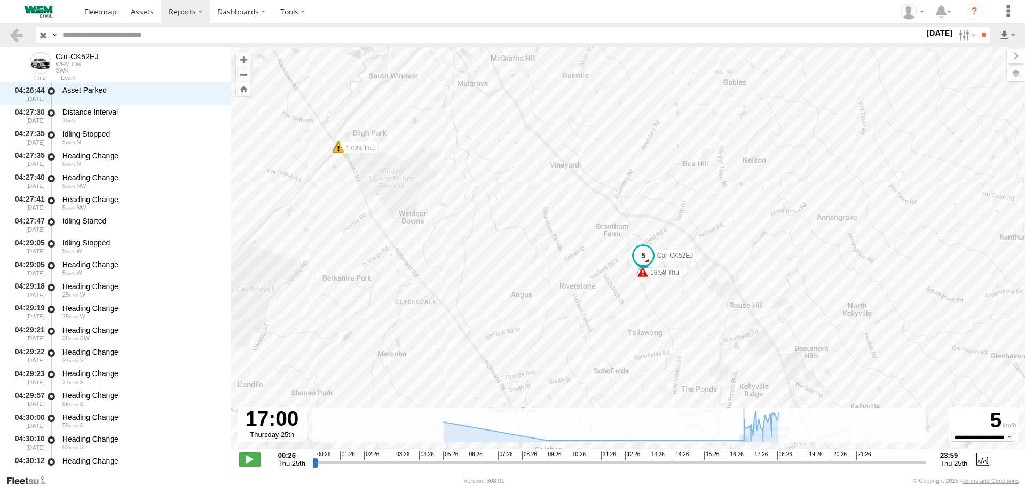
drag, startPoint x: 783, startPoint y: 461, endPoint x: 743, endPoint y: 484, distance: 46.6
type input "**********"
click at [743, 468] on input "range" at bounding box center [619, 463] width 614 height 10
click at [469, 242] on div "Car-CK52EJ 04:25 Thu 04:31 Thu 04:33 Thu 04:33 Thu 04:52 Thu 04:59 Thu 04:59 Th…" at bounding box center [628, 254] width 794 height 414
